Goal: Entertainment & Leisure: Consume media (video, audio)

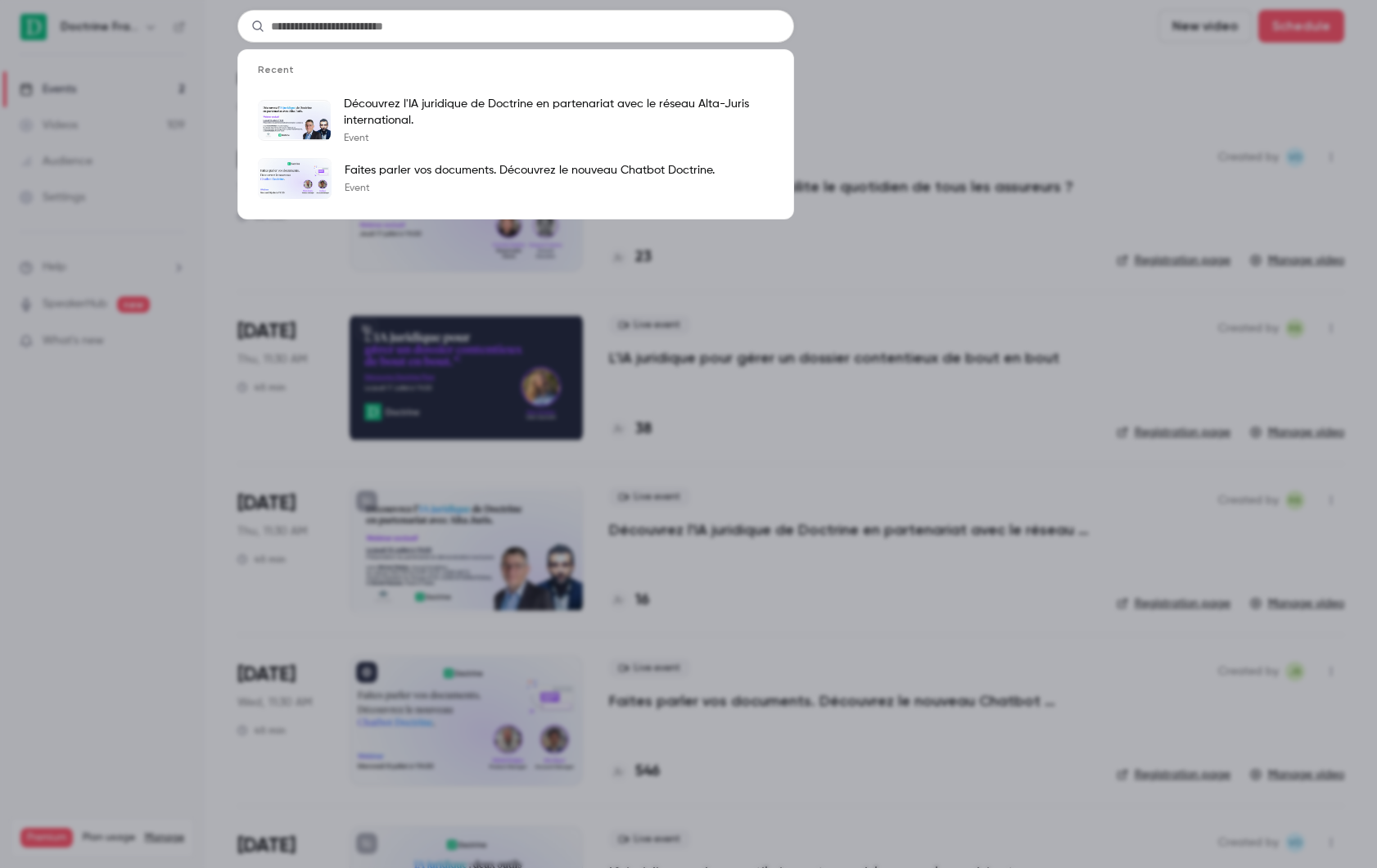
click at [384, 307] on div "Recent Découvrez l'IA juridique de Doctrine en partenariat avec le réseau Alta-…" at bounding box center [688, 434] width 1377 height 868
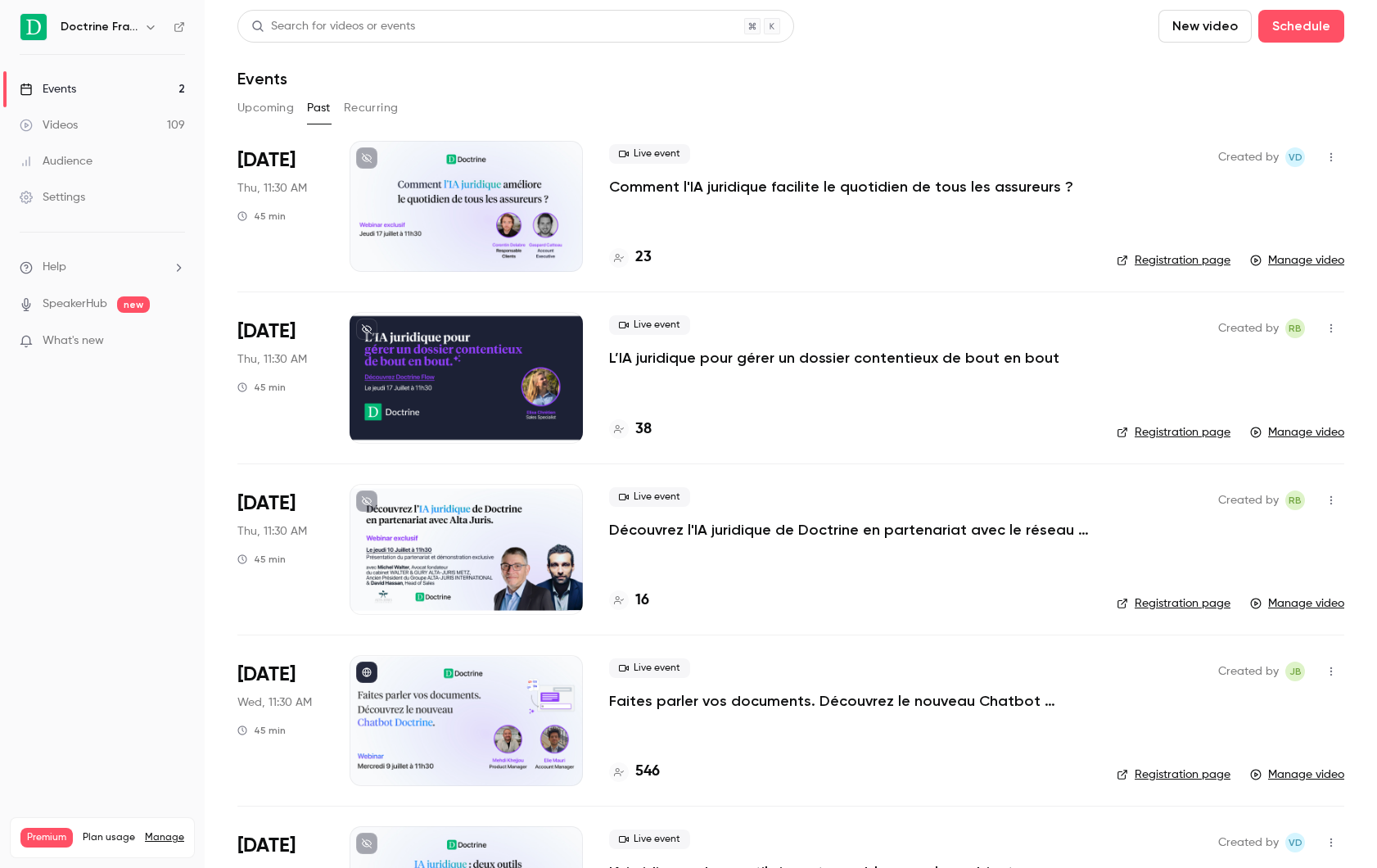
click at [664, 350] on p "L’IA juridique pour gérer un dossier contentieux de bout en bout" at bounding box center [834, 358] width 450 height 20
click at [722, 354] on p "L’IA juridique pour gérer un dossier contentieux de bout en bout" at bounding box center [834, 358] width 450 height 20
click at [86, 107] on link "Videos 109" at bounding box center [102, 125] width 204 height 36
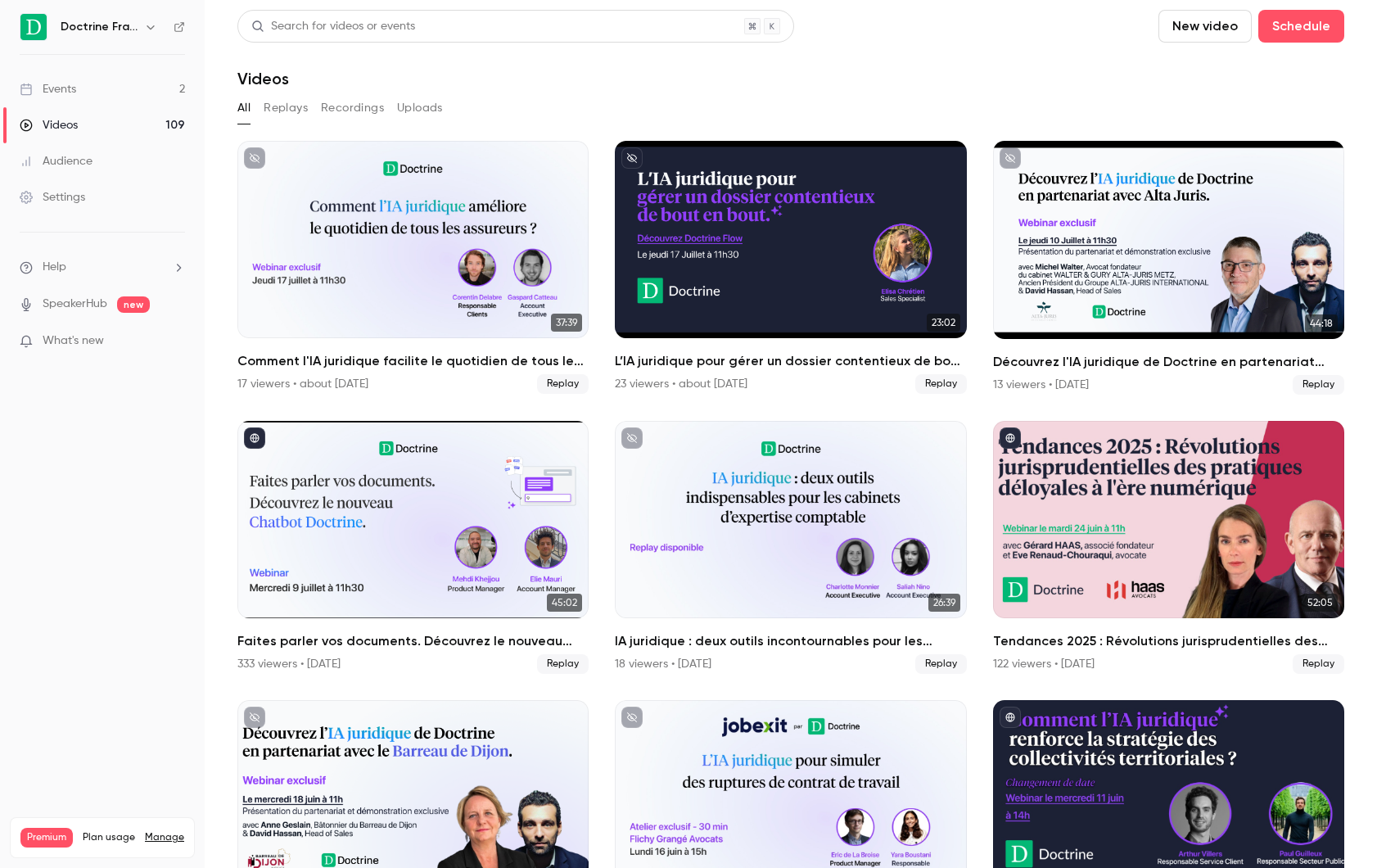
click at [179, 35] on div "Doctrine France" at bounding box center [102, 27] width 165 height 28
click at [179, 24] on icon at bounding box center [179, 27] width 12 height 12
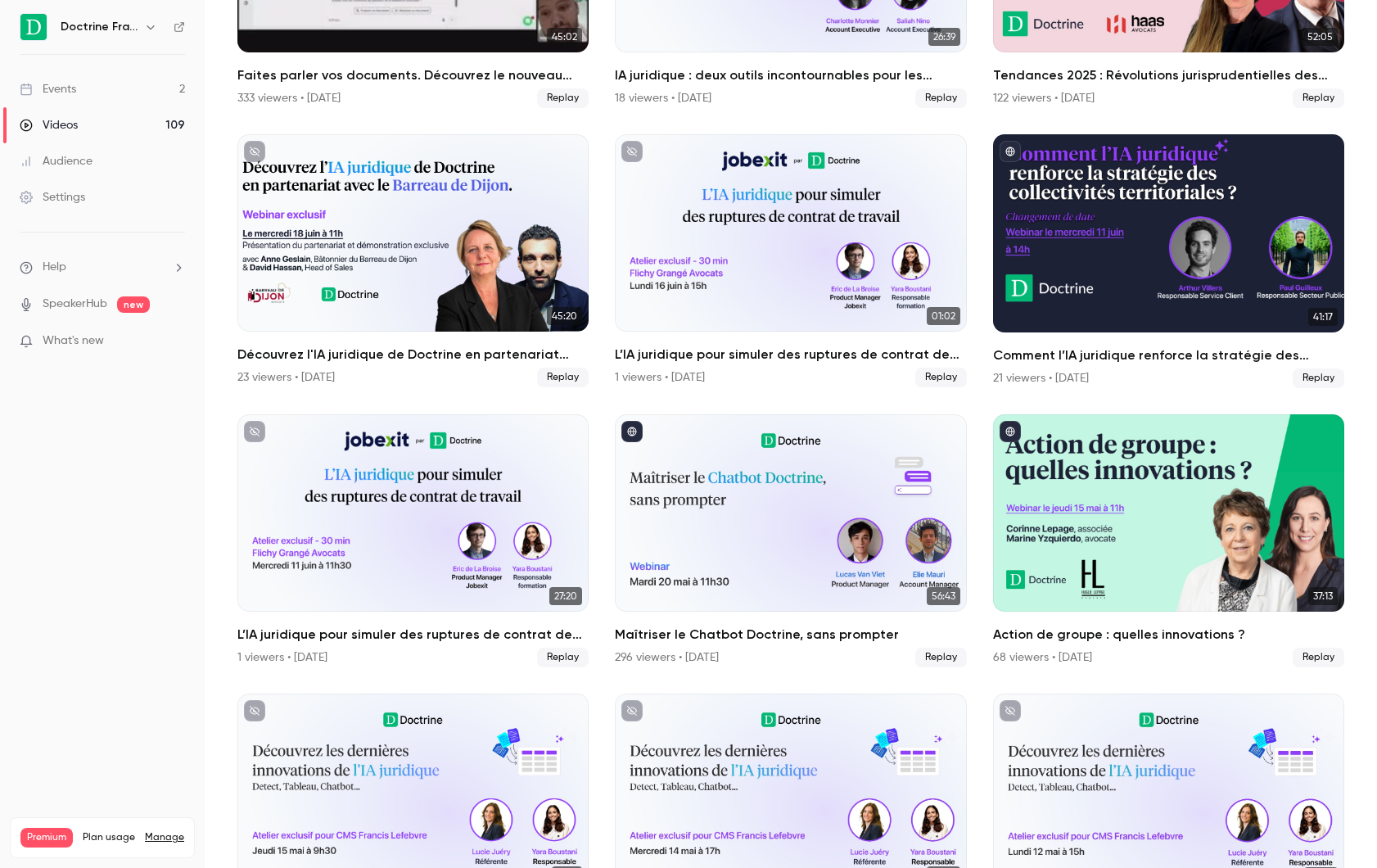
scroll to position [766, 0]
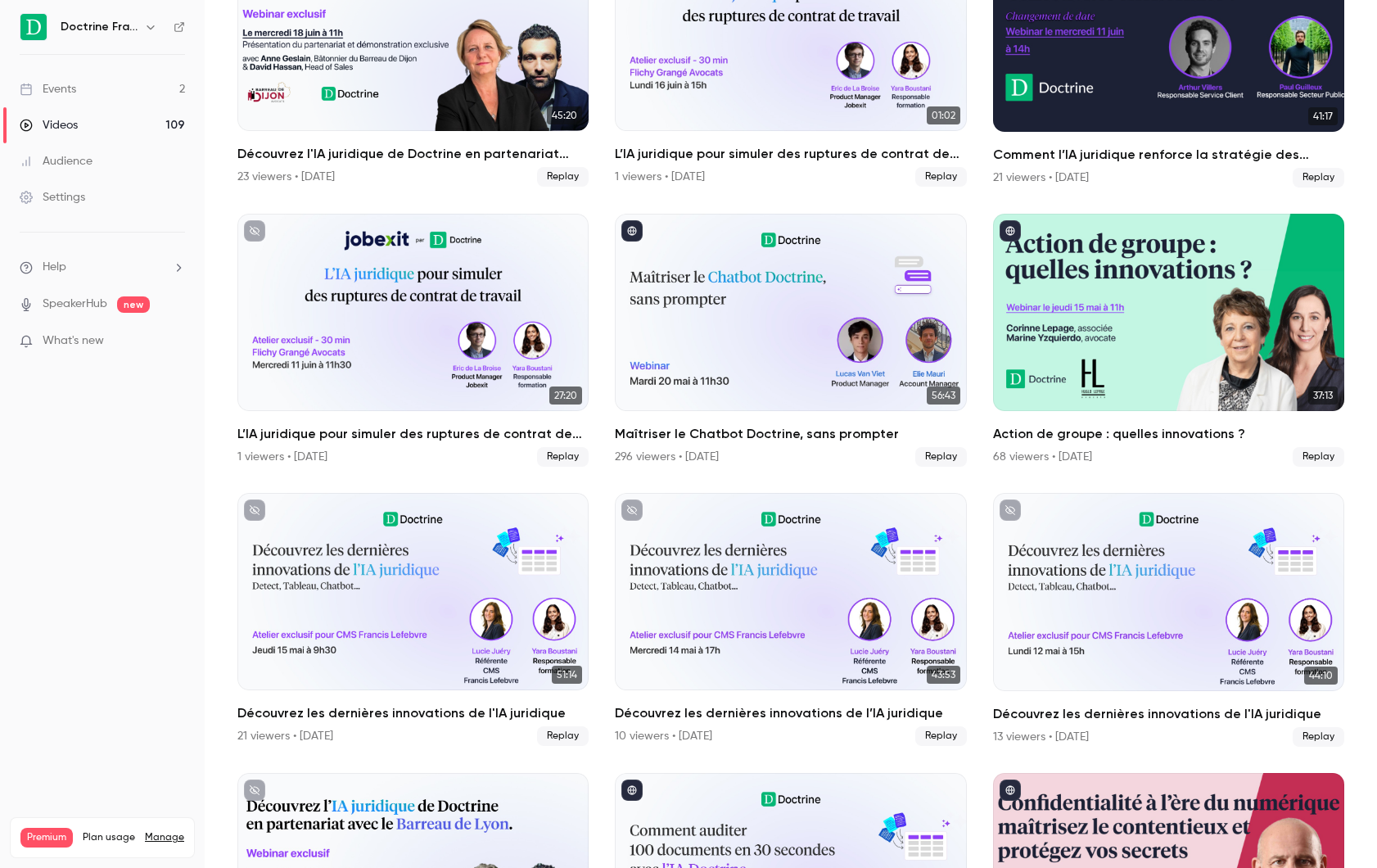
click at [191, 12] on nav "Doctrine France Events 2 Videos 109 Audience Settings Help SpeakerHub new What'…" at bounding box center [102, 434] width 204 height 868
click at [179, 31] on icon at bounding box center [179, 27] width 10 height 10
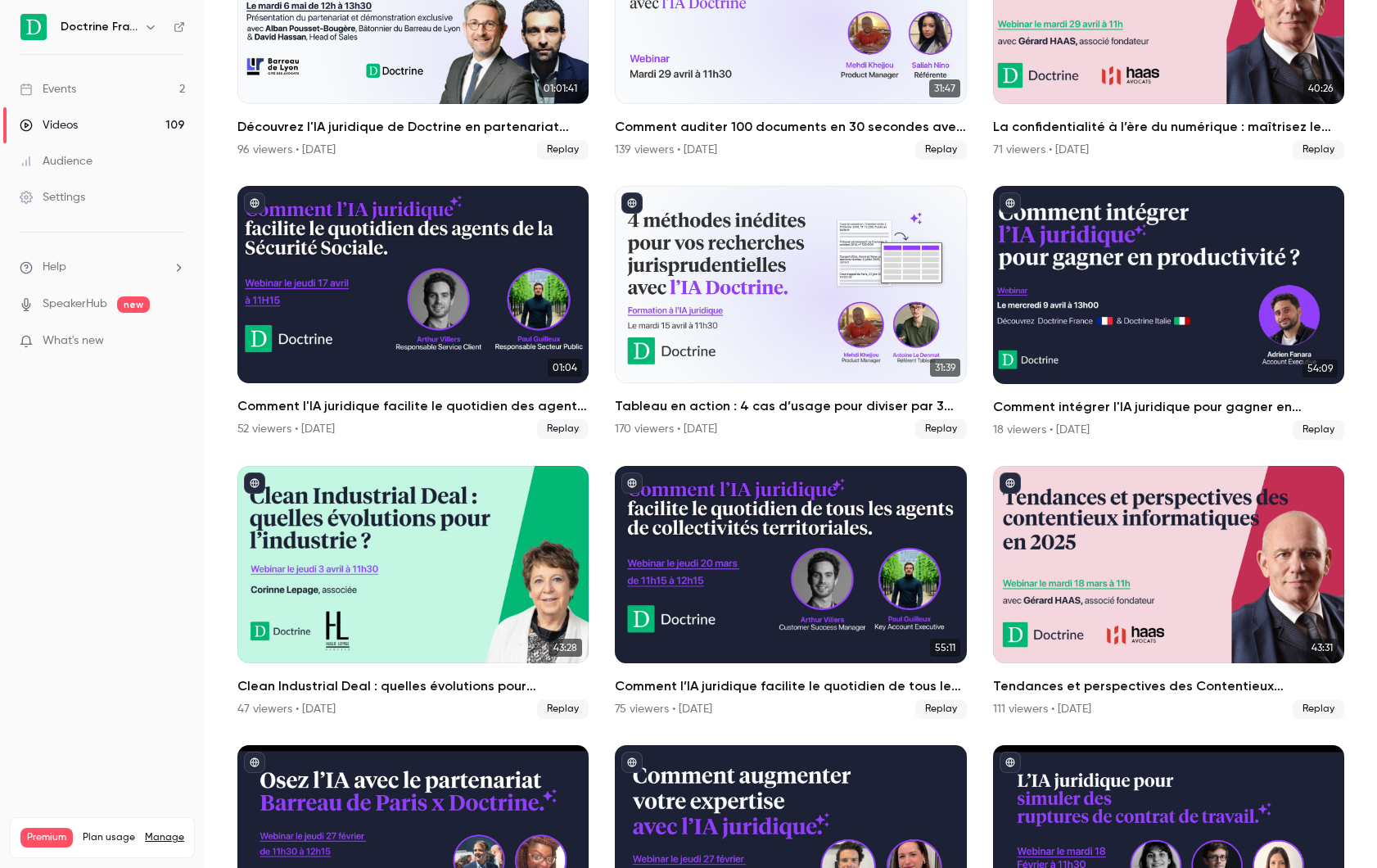
scroll to position [2087, 0]
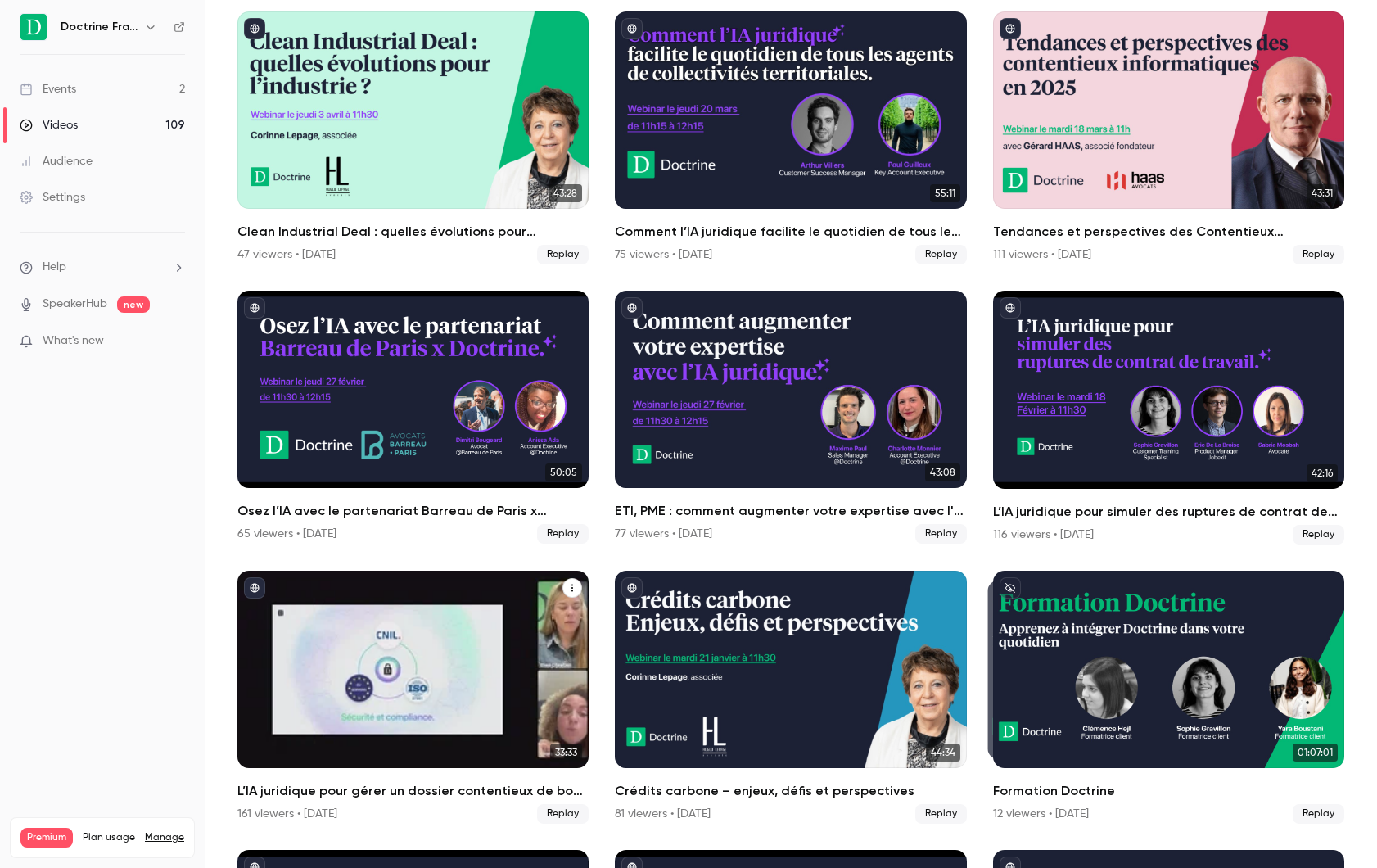
click at [571, 809] on span "Replay" at bounding box center [563, 814] width 52 height 20
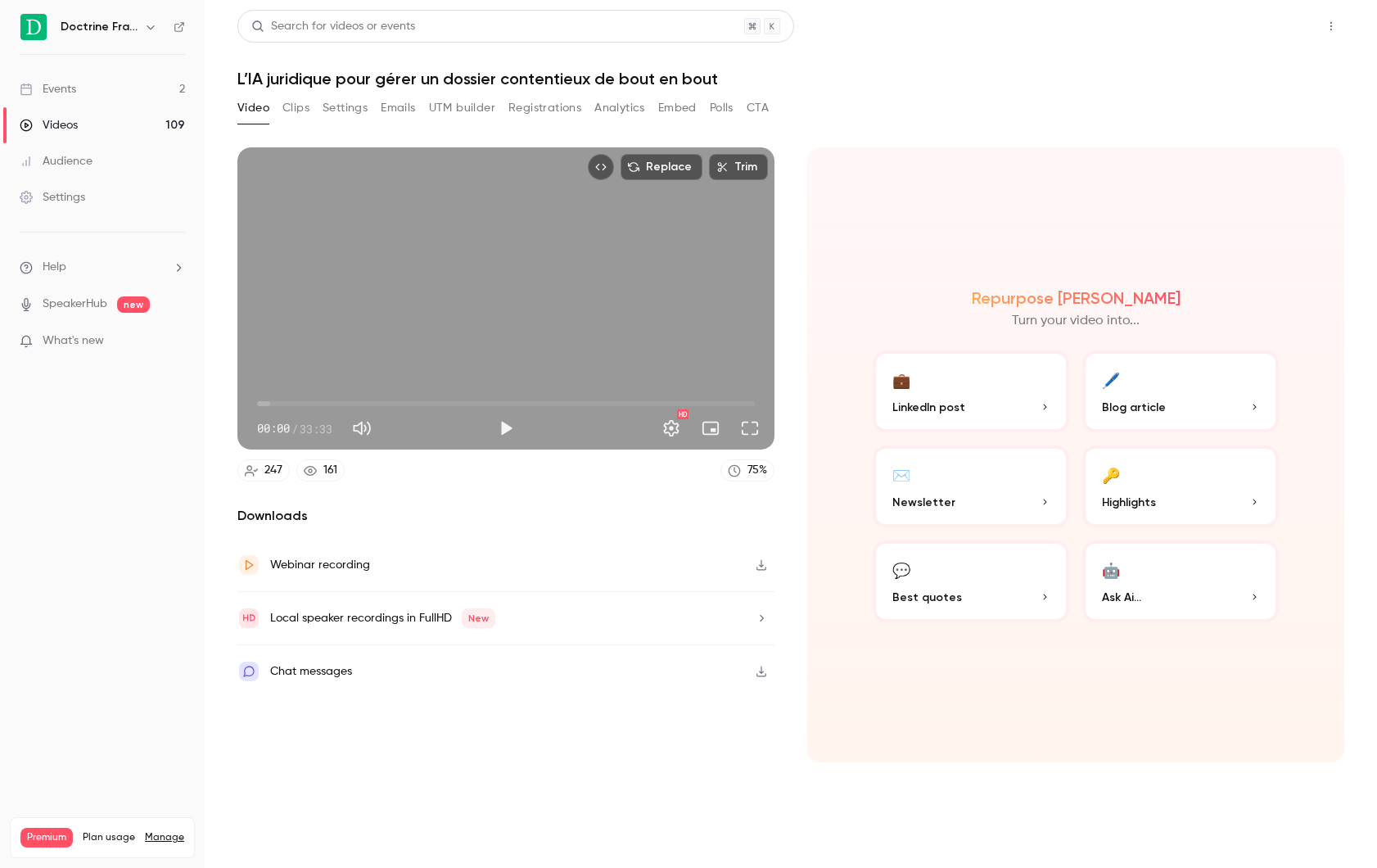
click at [1285, 30] on button "Share" at bounding box center [1273, 26] width 64 height 33
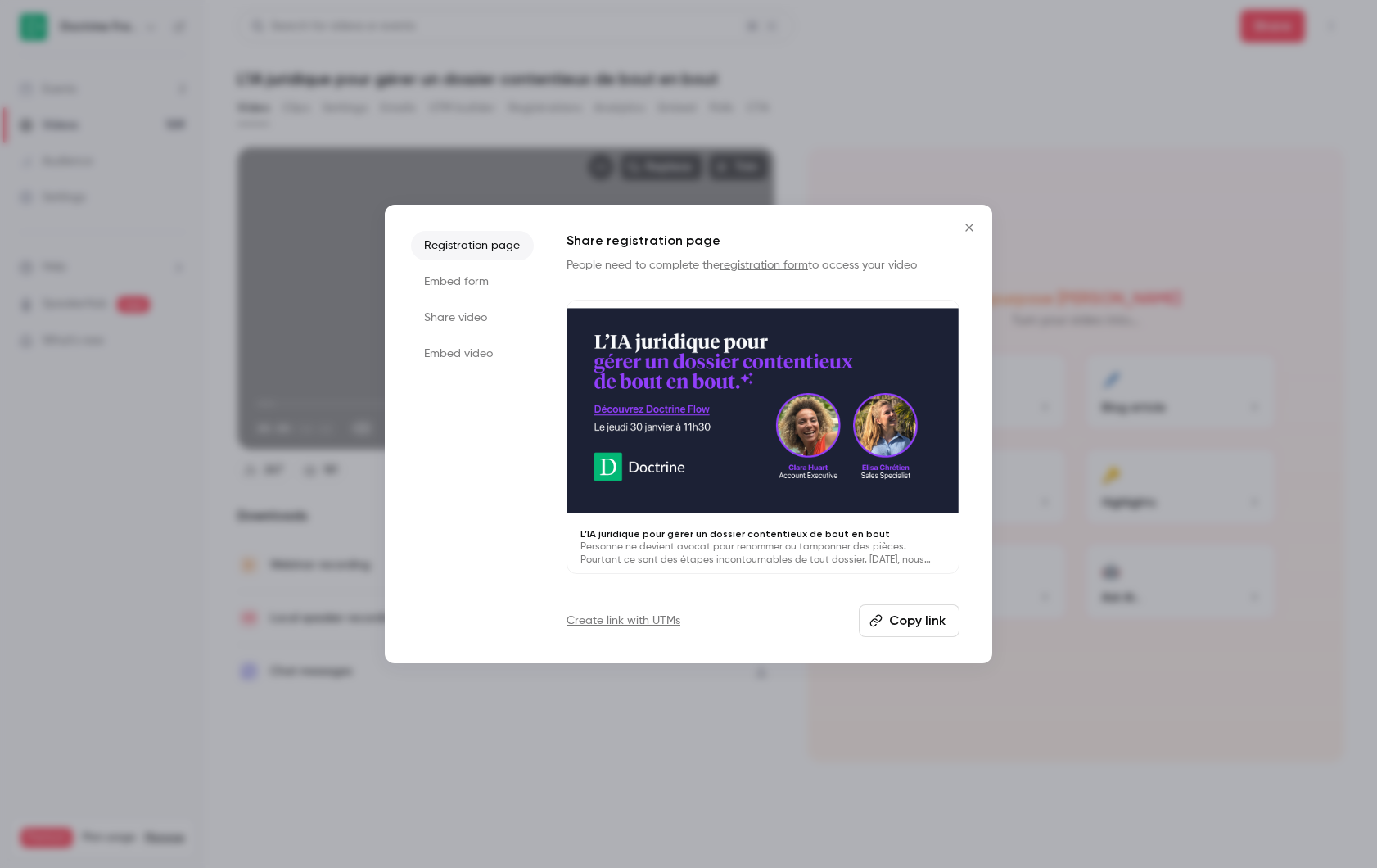
click at [458, 316] on li "Share video" at bounding box center [472, 317] width 122 height 29
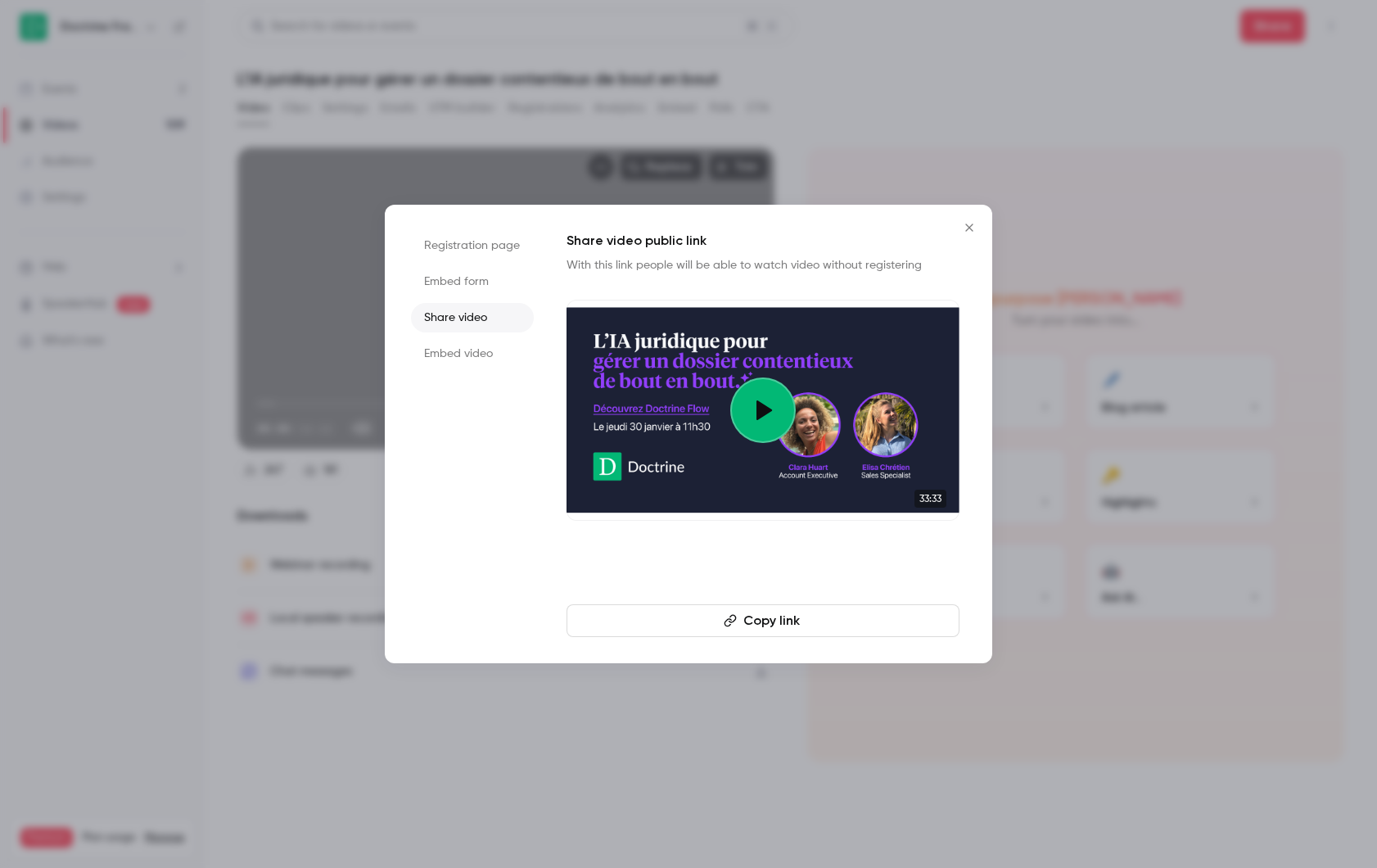
click at [755, 621] on button "Copy link" at bounding box center [763, 620] width 393 height 33
click at [786, 397] on div at bounding box center [763, 410] width 65 height 65
click at [822, 105] on div at bounding box center [688, 434] width 1377 height 868
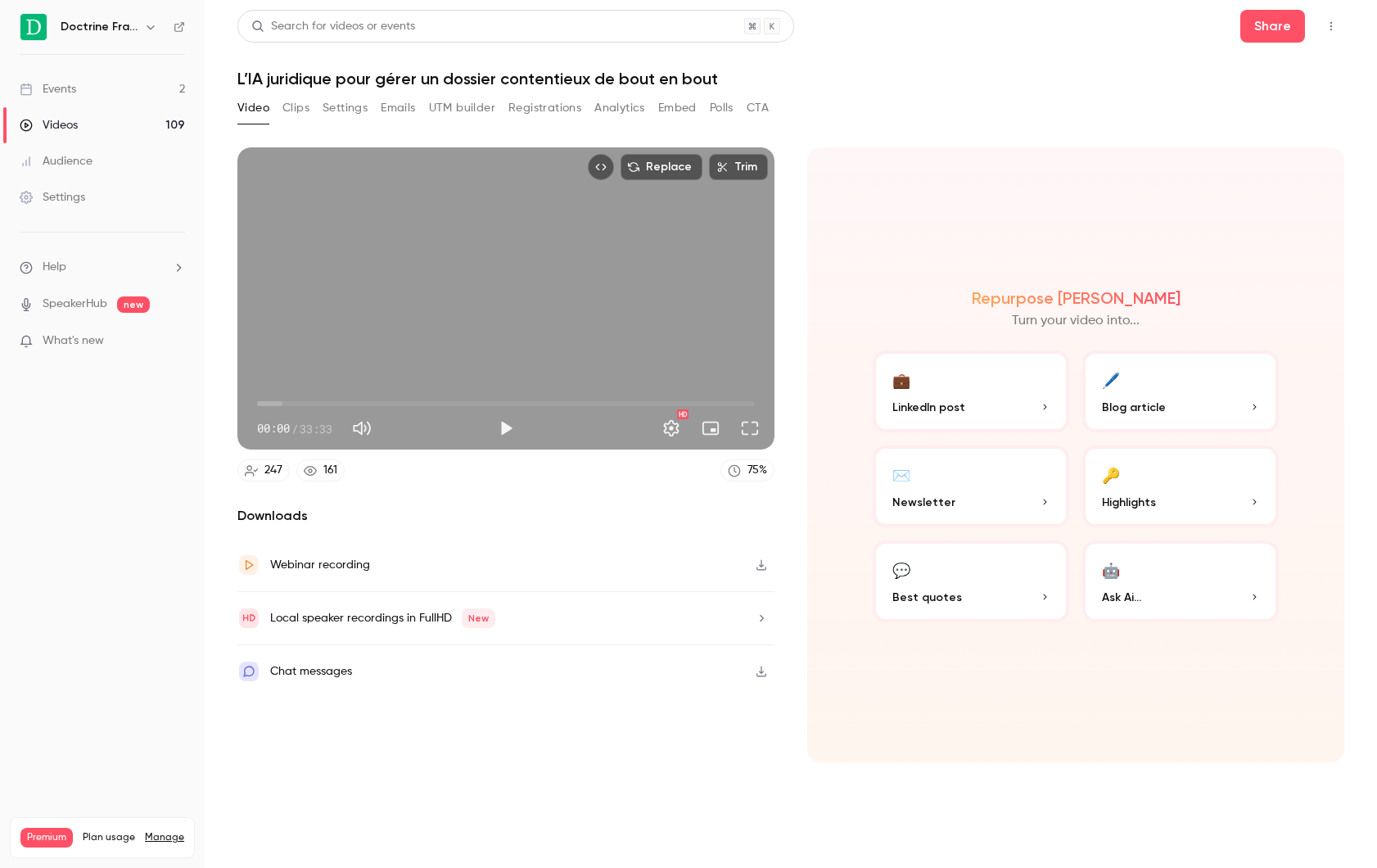
click at [29, 102] on link "Events 2" at bounding box center [102, 89] width 204 height 36
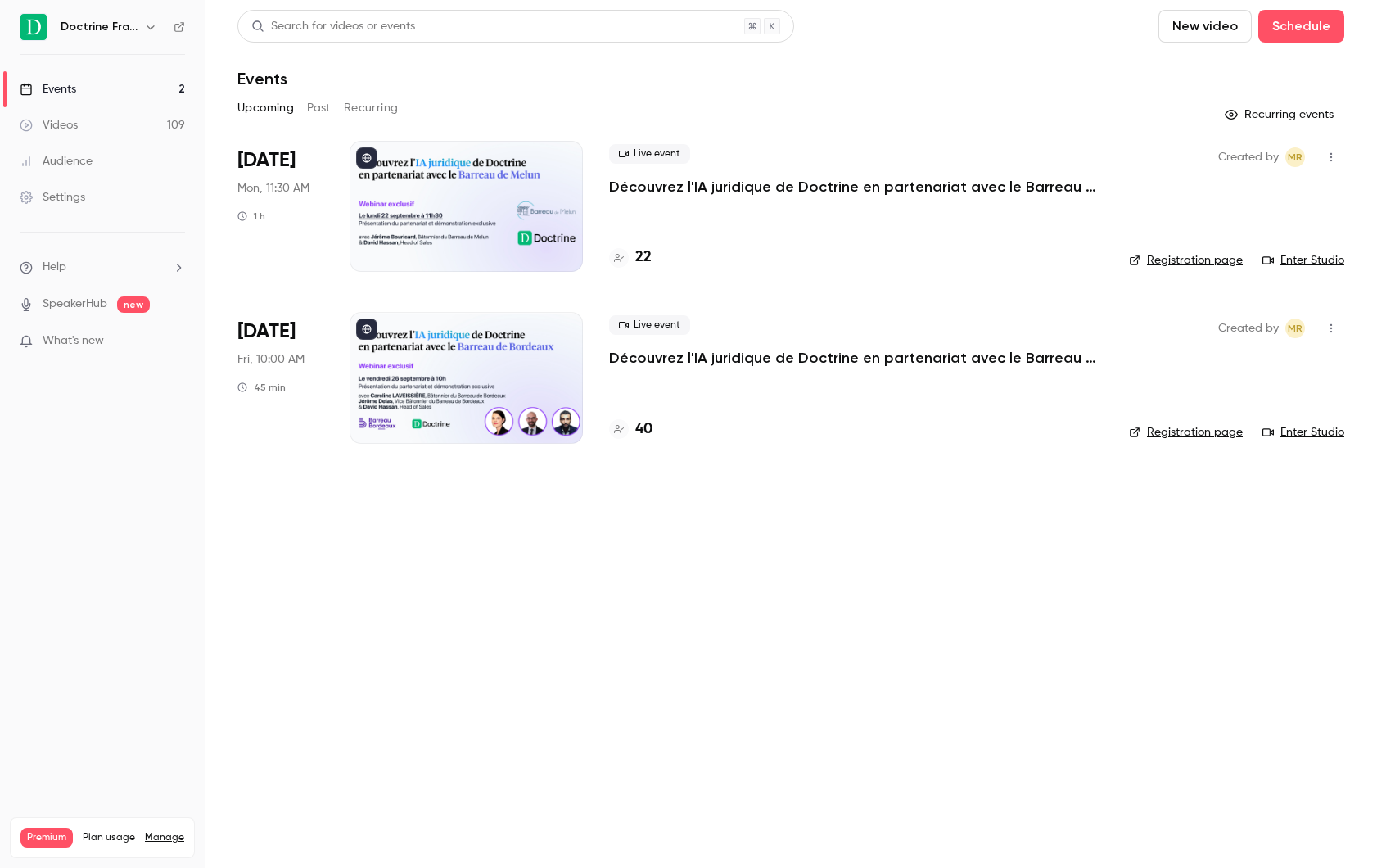
click at [309, 108] on button "Past" at bounding box center [319, 107] width 24 height 26
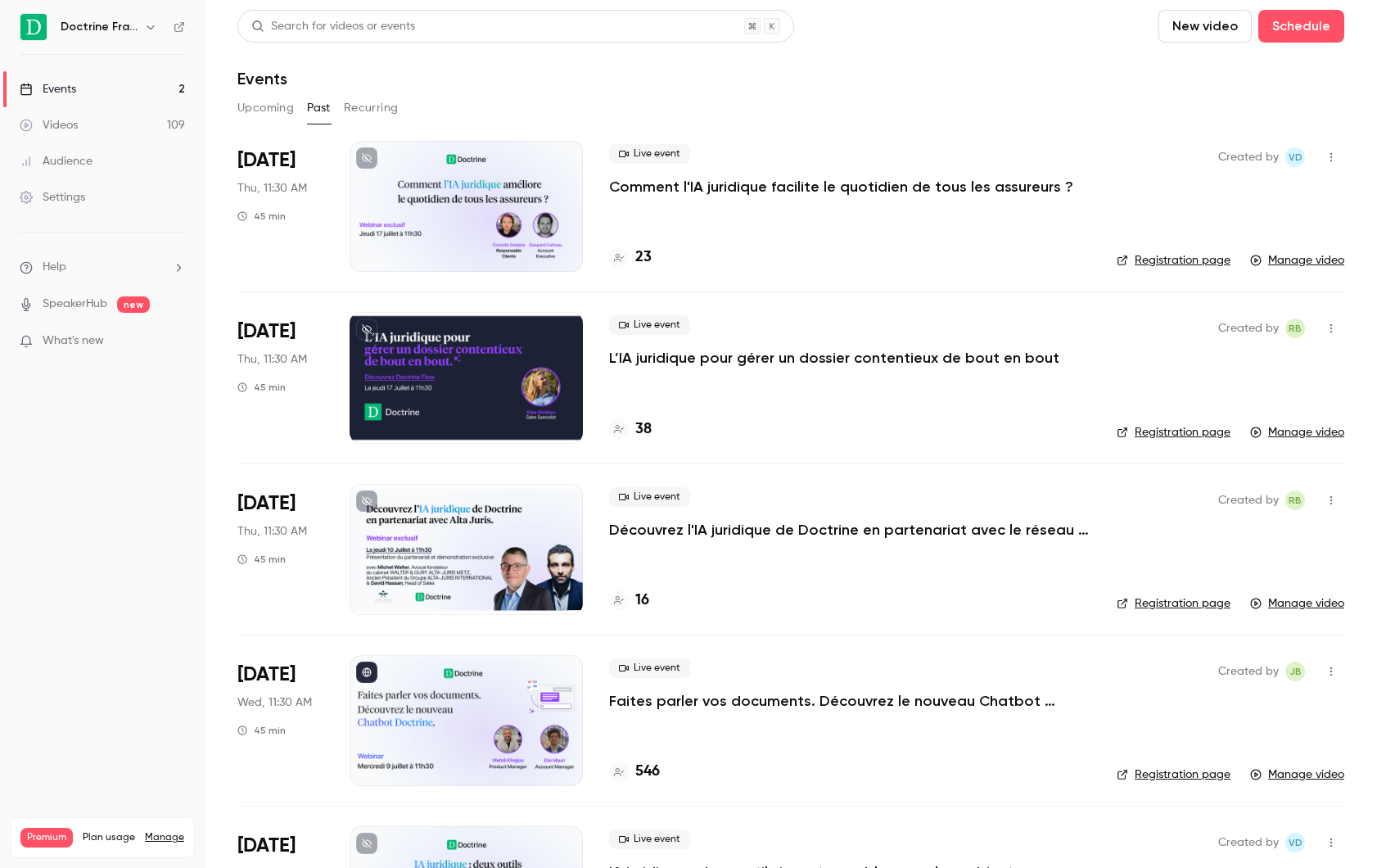
click at [430, 339] on div at bounding box center [465, 377] width 233 height 131
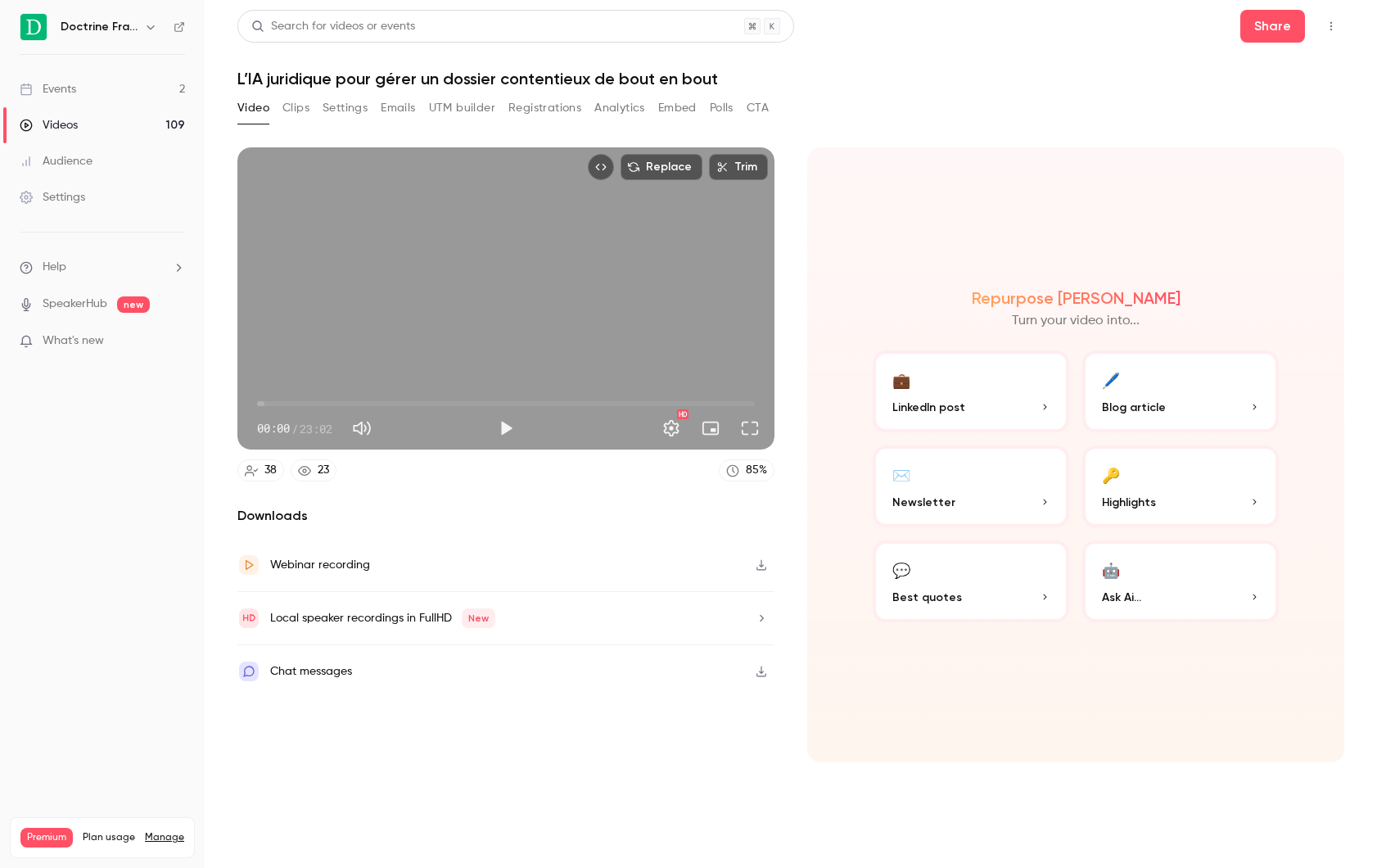
click at [428, 283] on div "Replace Trim 00:00 00:00 / 23:02 HD" at bounding box center [505, 298] width 537 height 302
click at [280, 396] on span "01:06" at bounding box center [505, 403] width 497 height 26
click at [323, 397] on span "03:04" at bounding box center [505, 403] width 497 height 26
click at [396, 407] on span "03:06" at bounding box center [505, 403] width 497 height 26
click at [460, 397] on span "09:24" at bounding box center [505, 403] width 497 height 26
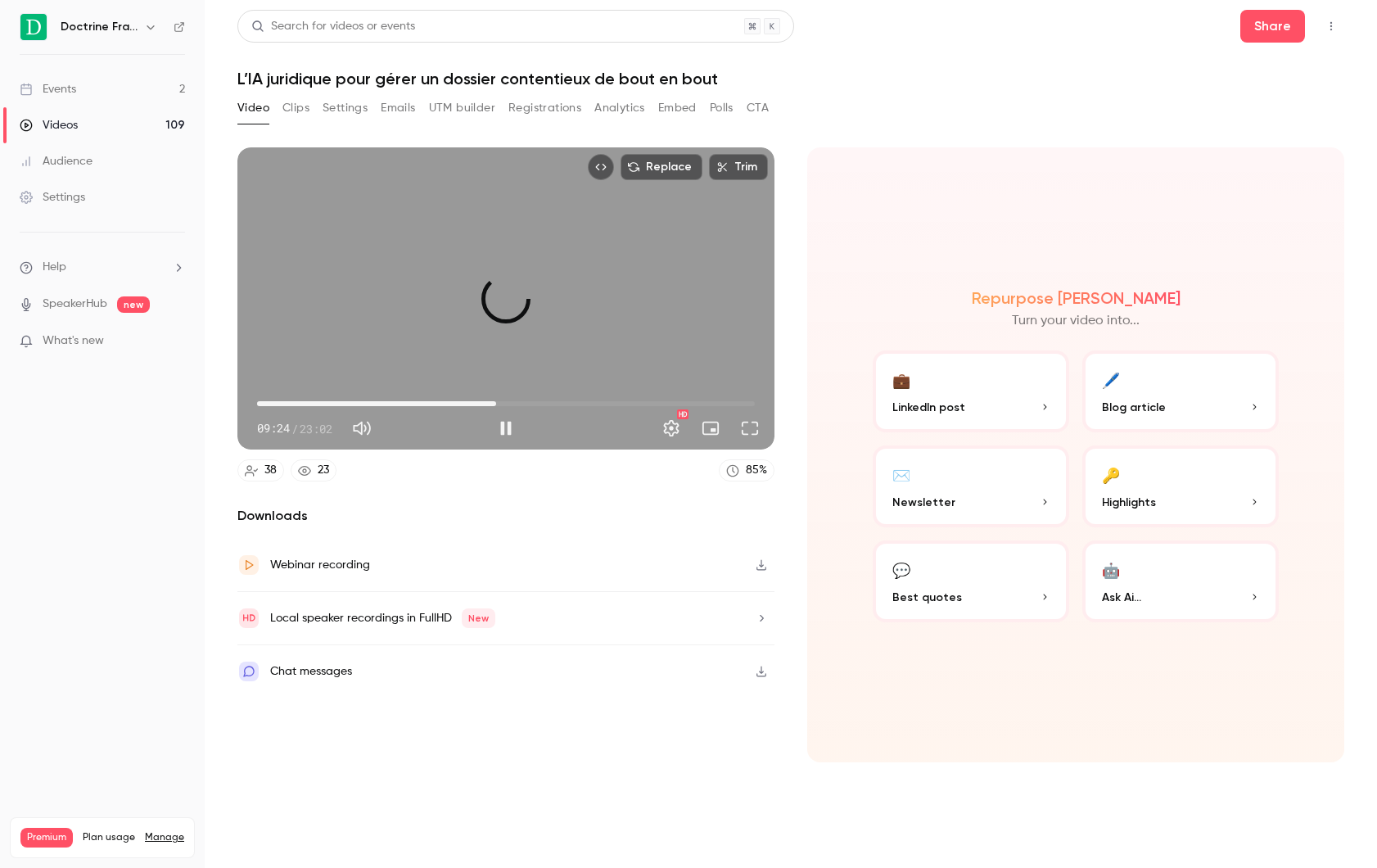
click at [496, 397] on span "11:04" at bounding box center [505, 403] width 497 height 26
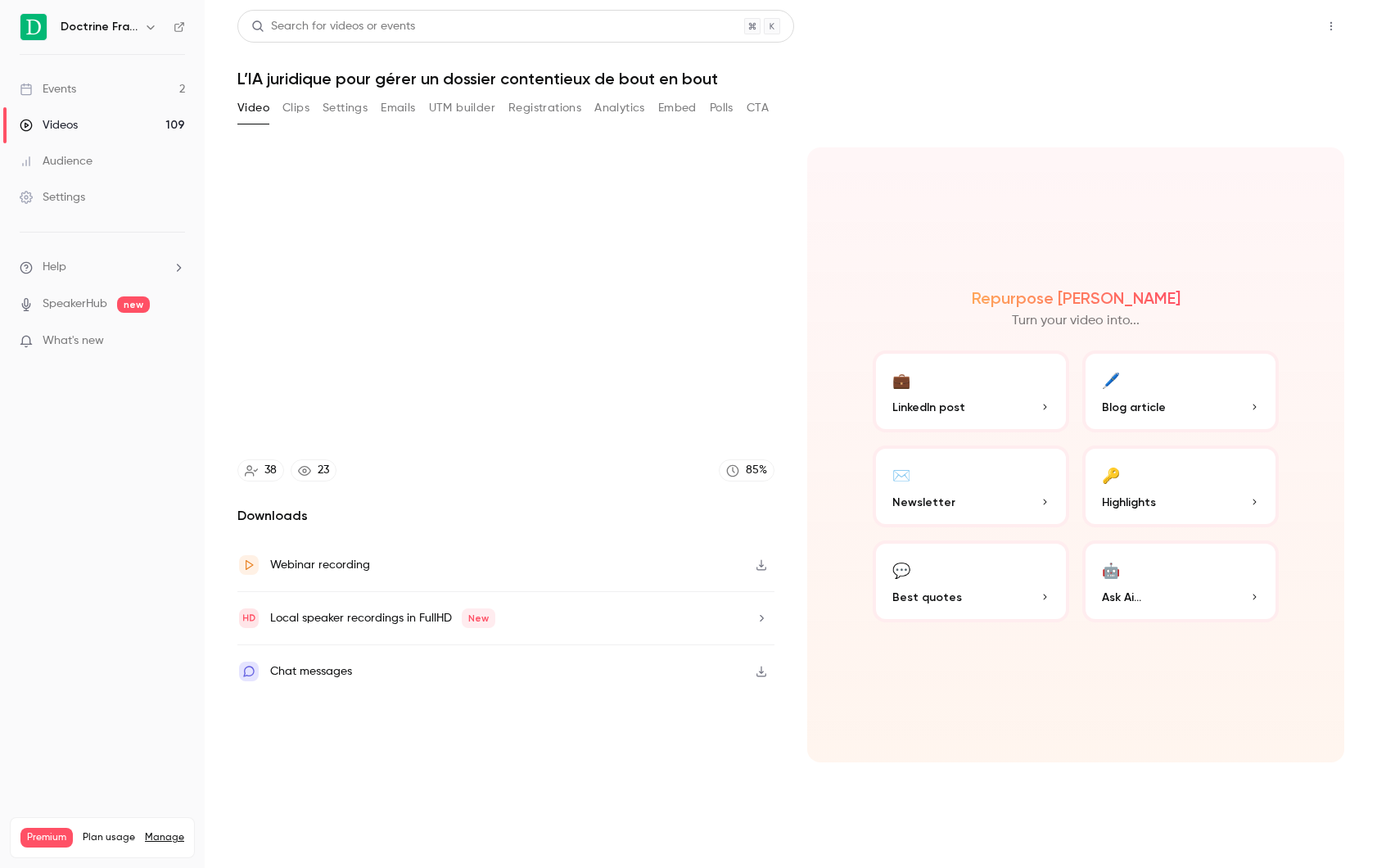
click at [1262, 15] on button "Share" at bounding box center [1273, 26] width 64 height 33
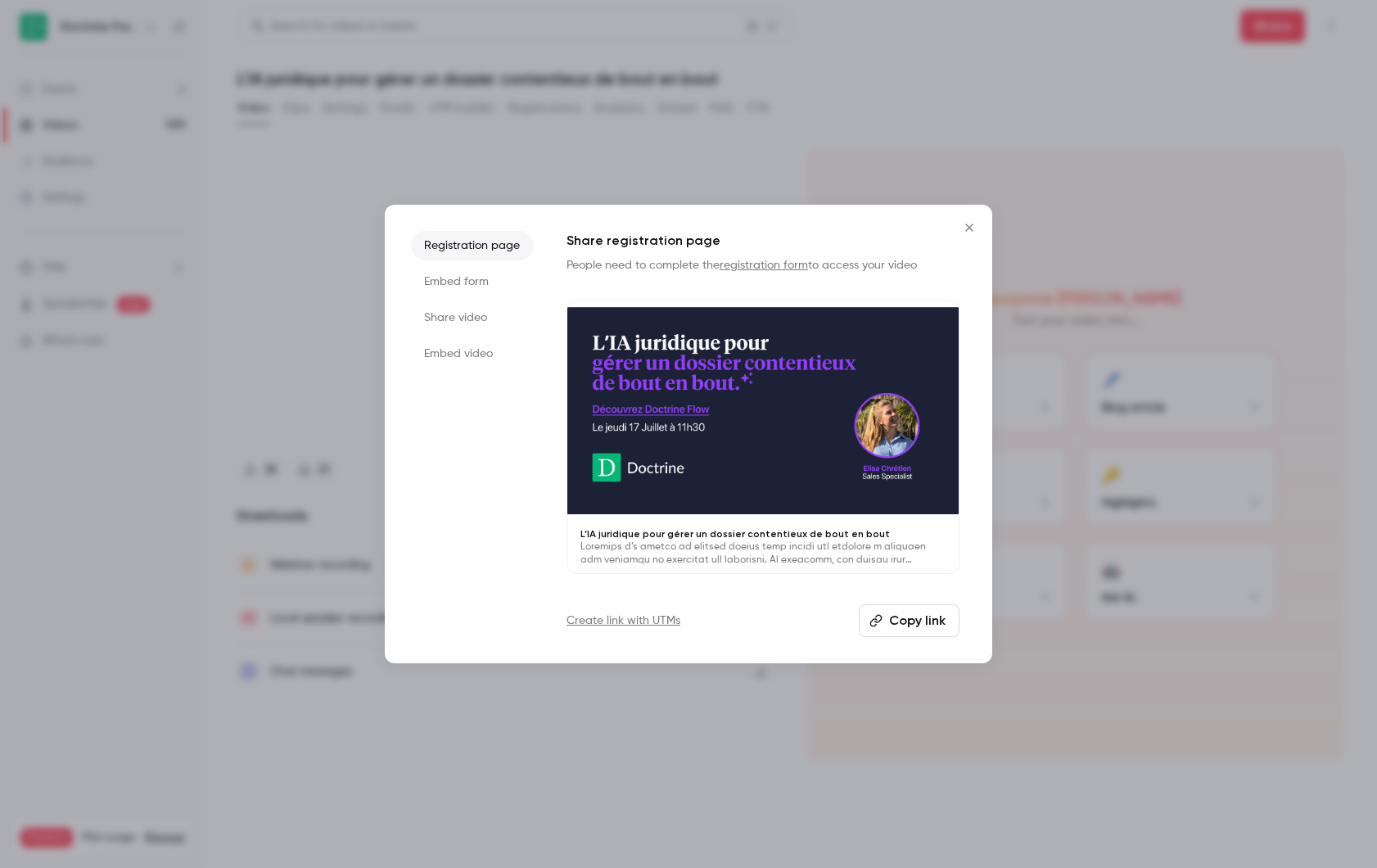
click at [464, 309] on li "Share video" at bounding box center [472, 317] width 122 height 29
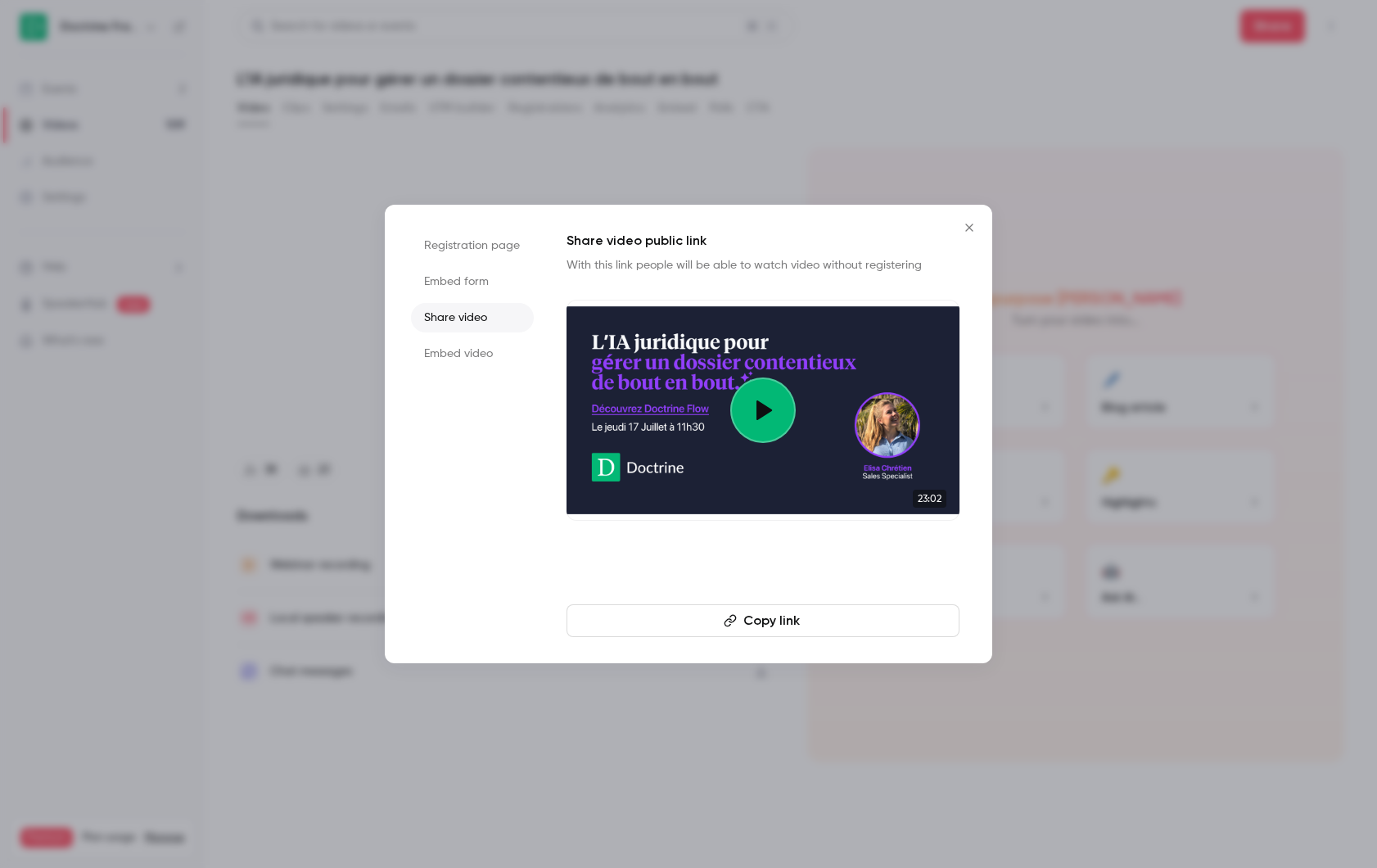
click at [750, 626] on button "Copy link" at bounding box center [763, 620] width 393 height 33
click at [144, 584] on div at bounding box center [688, 434] width 1377 height 868
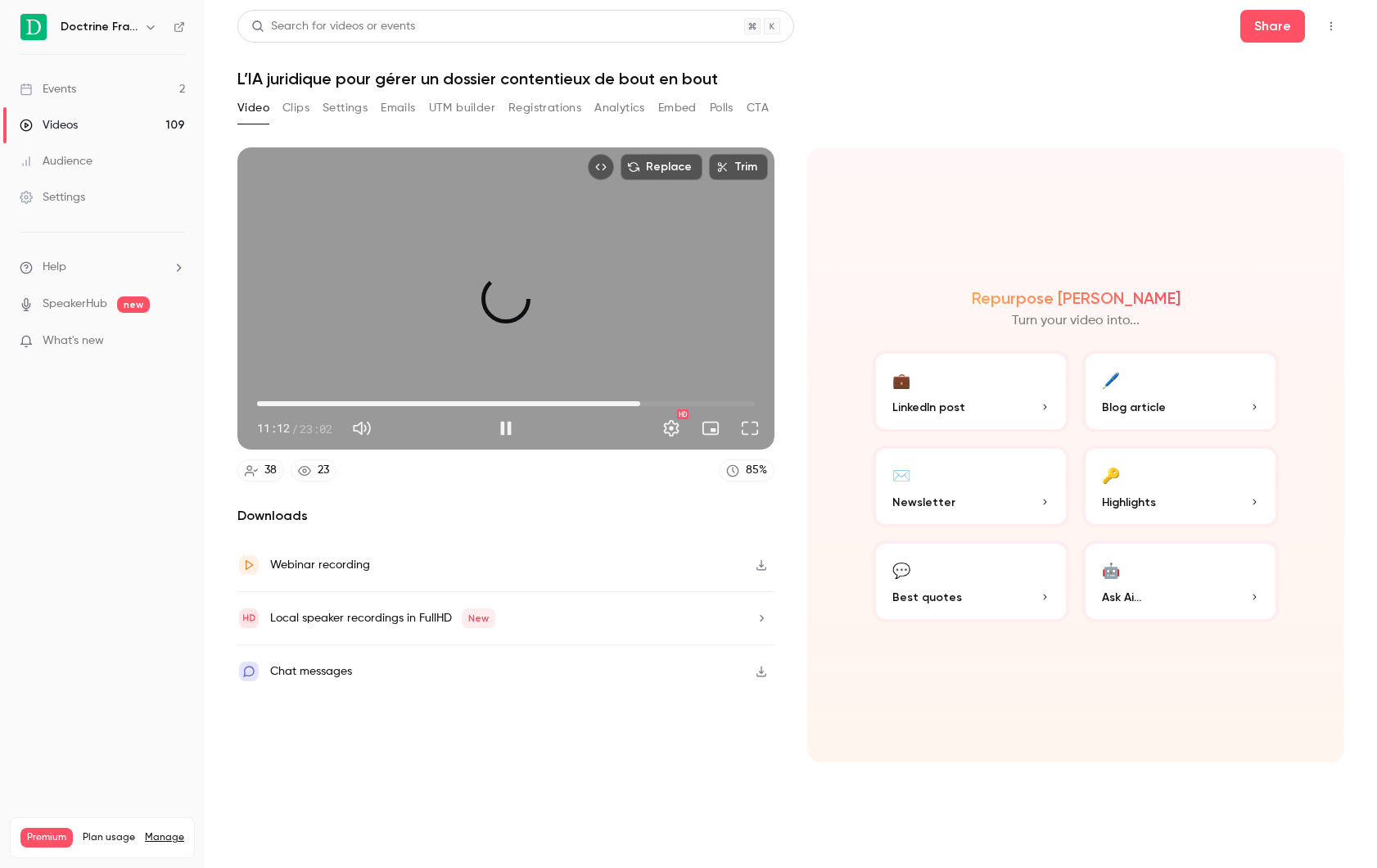
click at [640, 405] on span "17:44" at bounding box center [505, 403] width 497 height 26
click at [702, 407] on span "20:37" at bounding box center [505, 403] width 497 height 26
click at [465, 290] on div "Replace Trim 20:38 20:38 / 23:02 HD" at bounding box center [505, 298] width 537 height 302
type input "******"
